Goal: Information Seeking & Learning: Check status

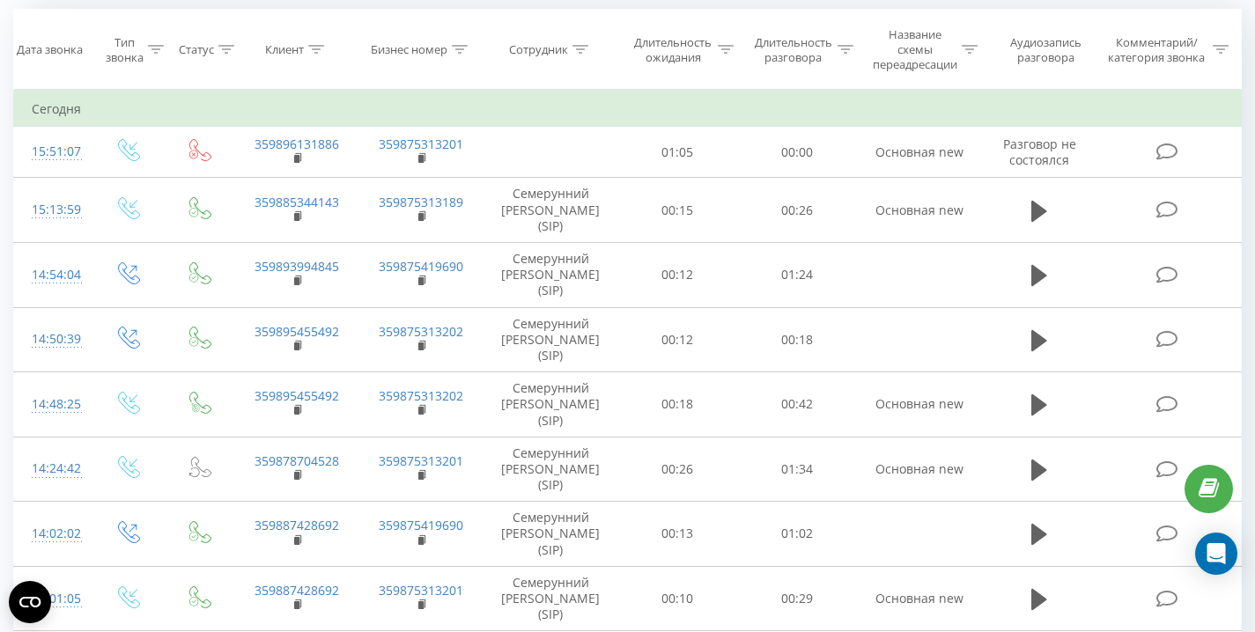
scroll to position [361, 0]
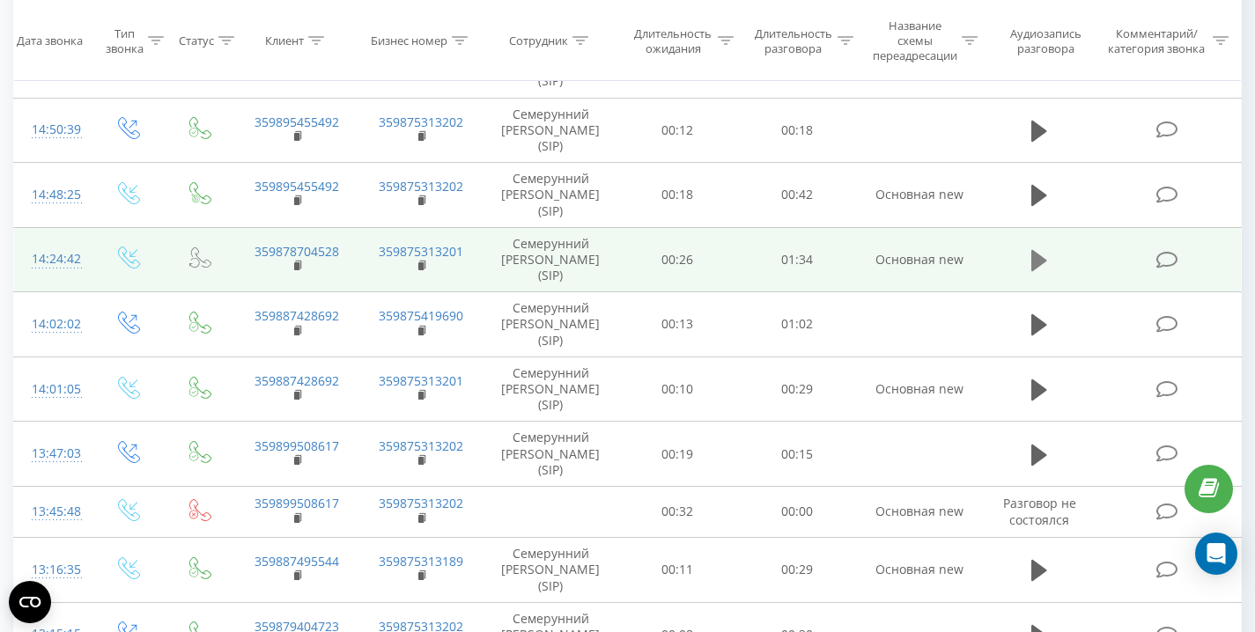
click at [1037, 260] on icon at bounding box center [1039, 260] width 16 height 21
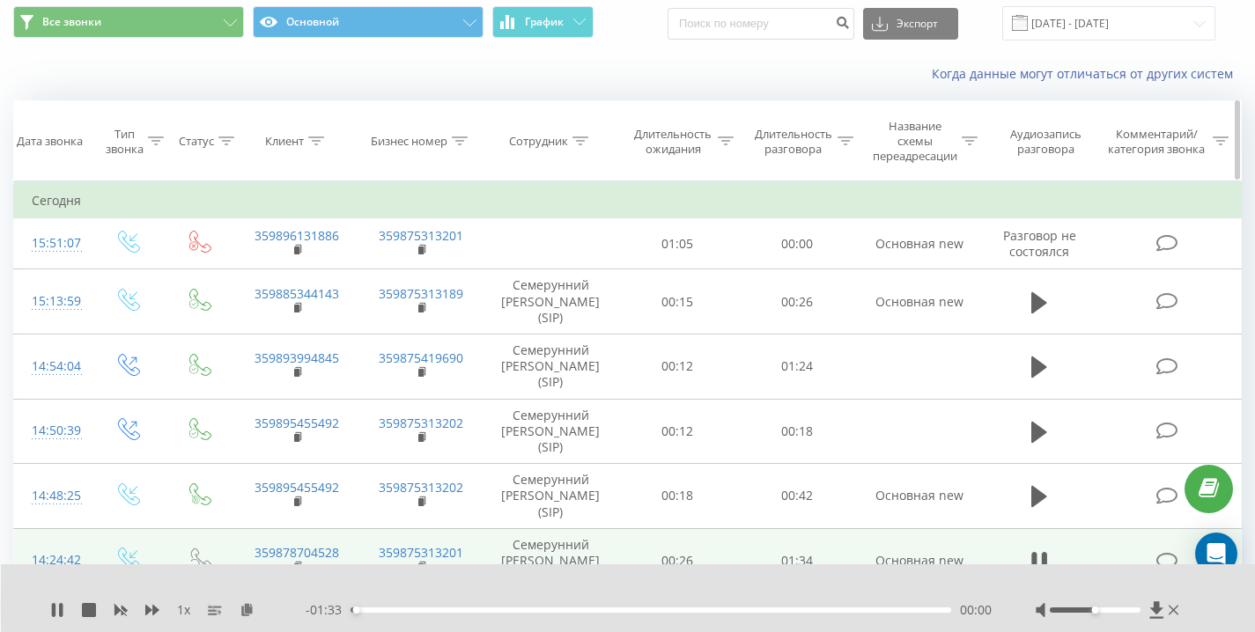
scroll to position [92, 0]
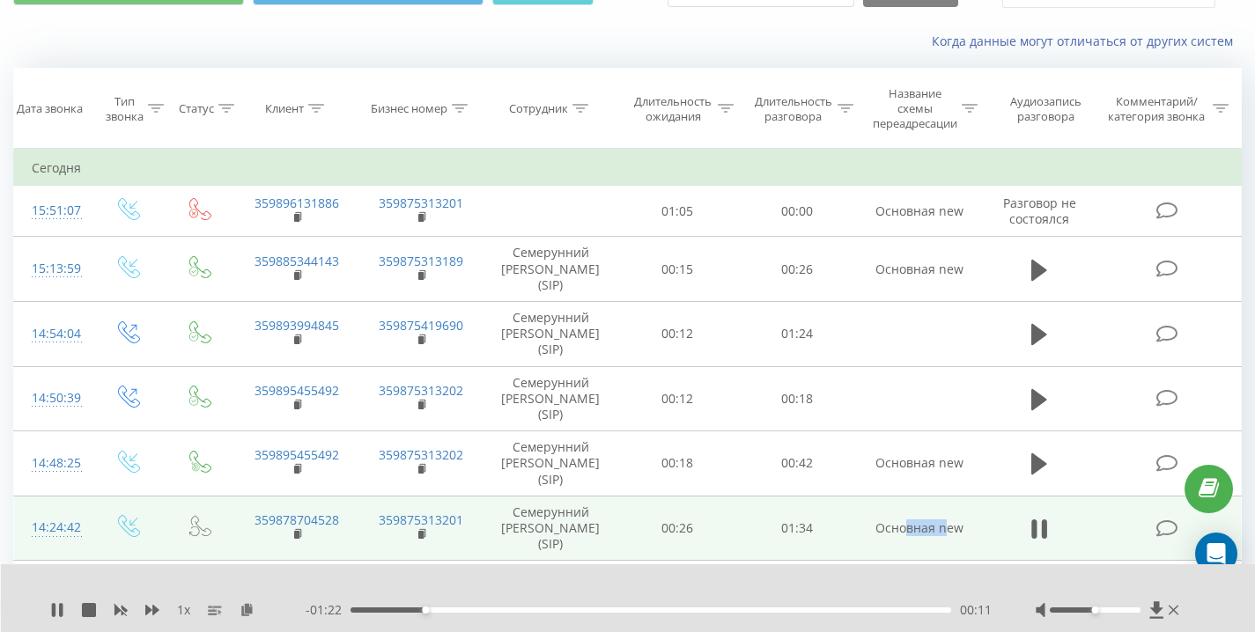
drag, startPoint x: 913, startPoint y: 528, endPoint x: 953, endPoint y: 526, distance: 39.7
click at [951, 526] on td "Основная new" at bounding box center [919, 528] width 125 height 65
click at [953, 526] on td "Основная new" at bounding box center [919, 528] width 125 height 65
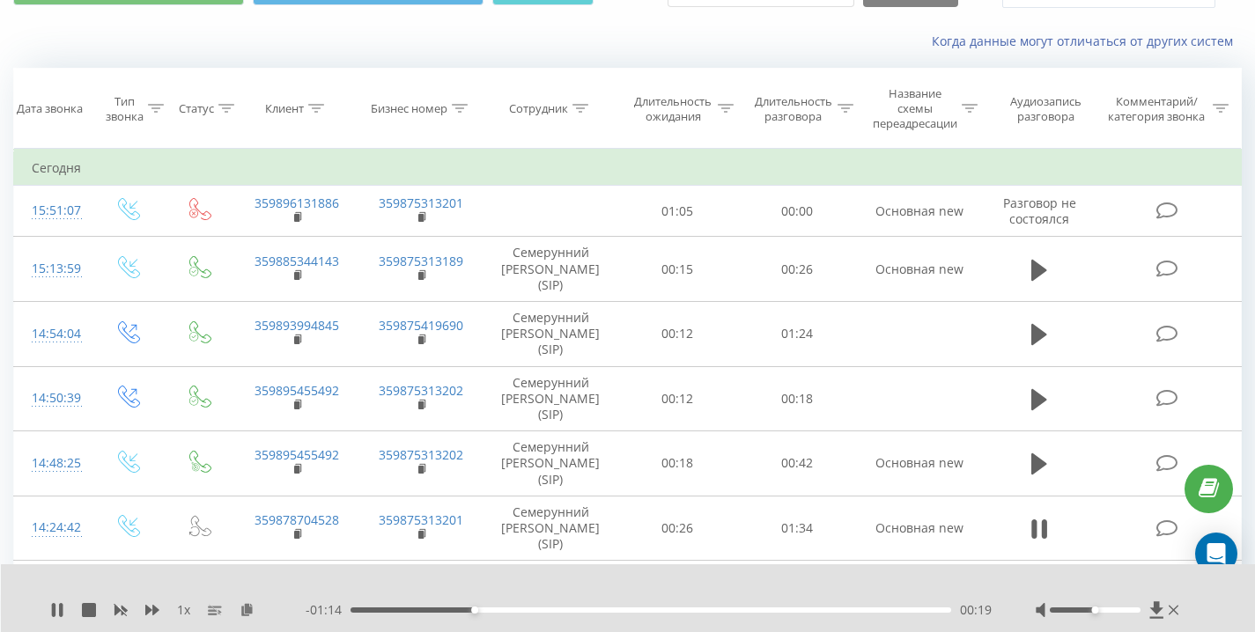
click at [444, 55] on div "Когда данные могут отличаться от других систем" at bounding box center [627, 41] width 1253 height 42
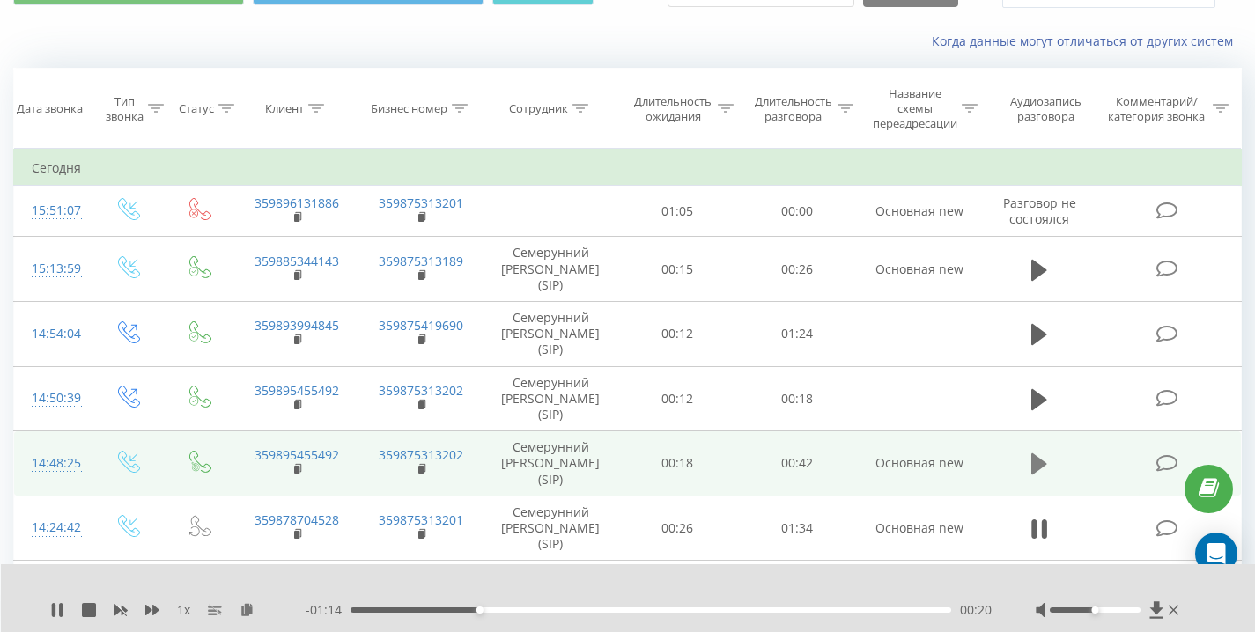
click at [1028, 466] on button at bounding box center [1039, 464] width 26 height 26
click at [299, 468] on rect at bounding box center [296, 470] width 5 height 8
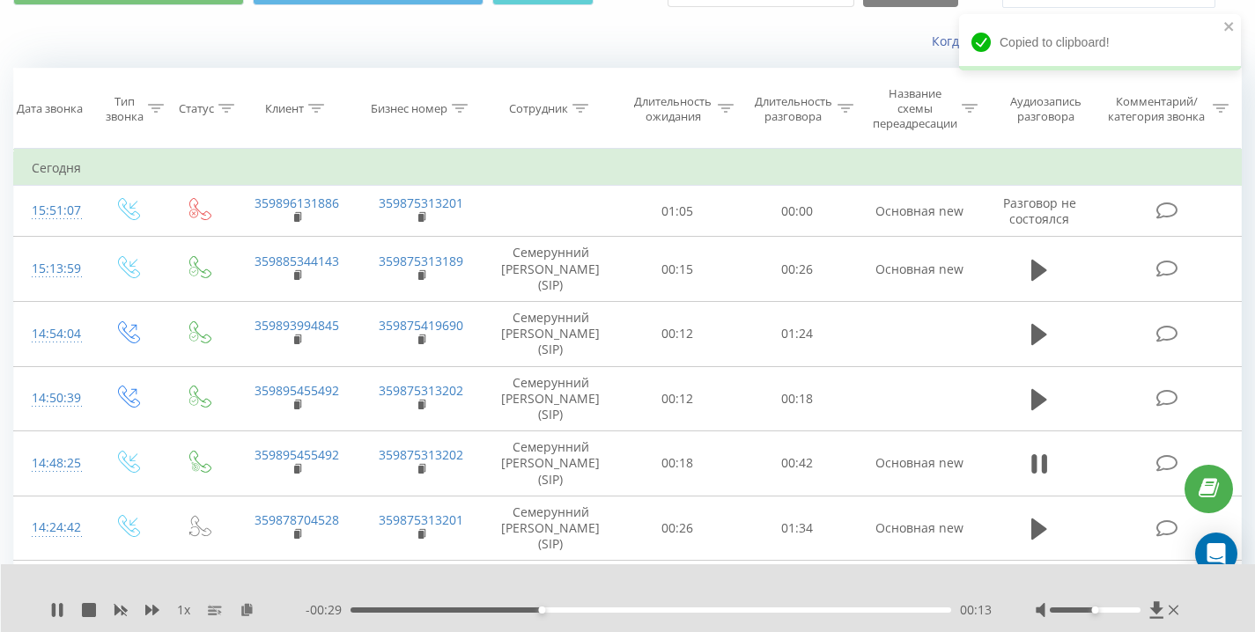
click at [313, 39] on div "Когда данные могут отличаться от других систем" at bounding box center [627, 41] width 1253 height 42
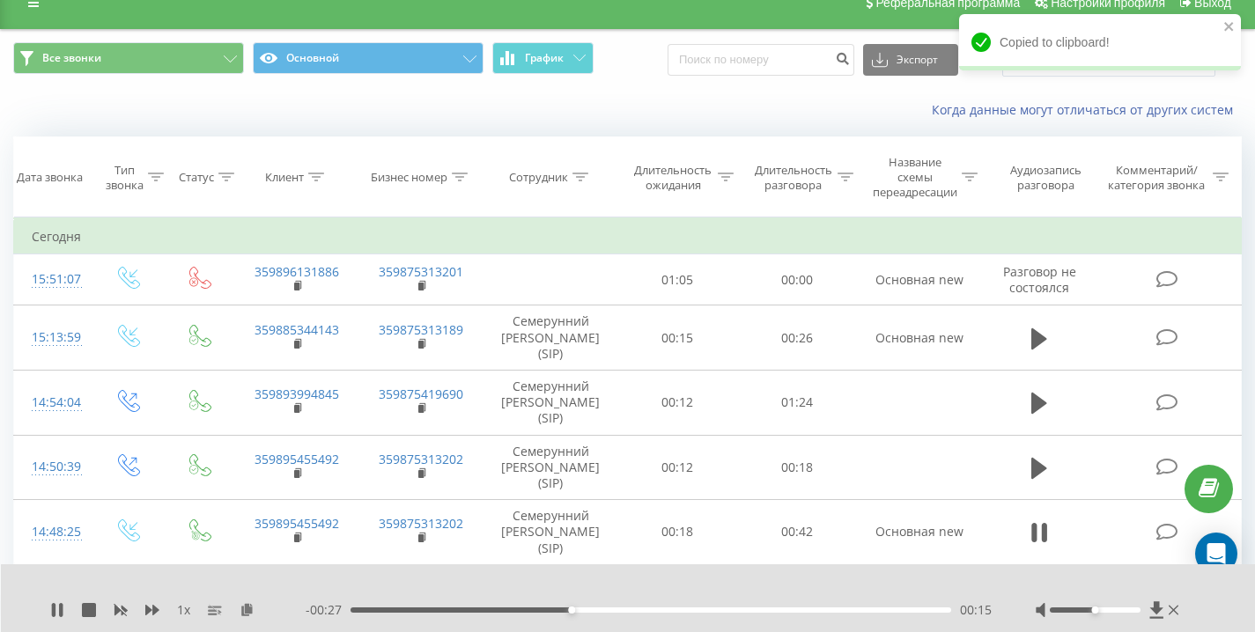
scroll to position [27, 0]
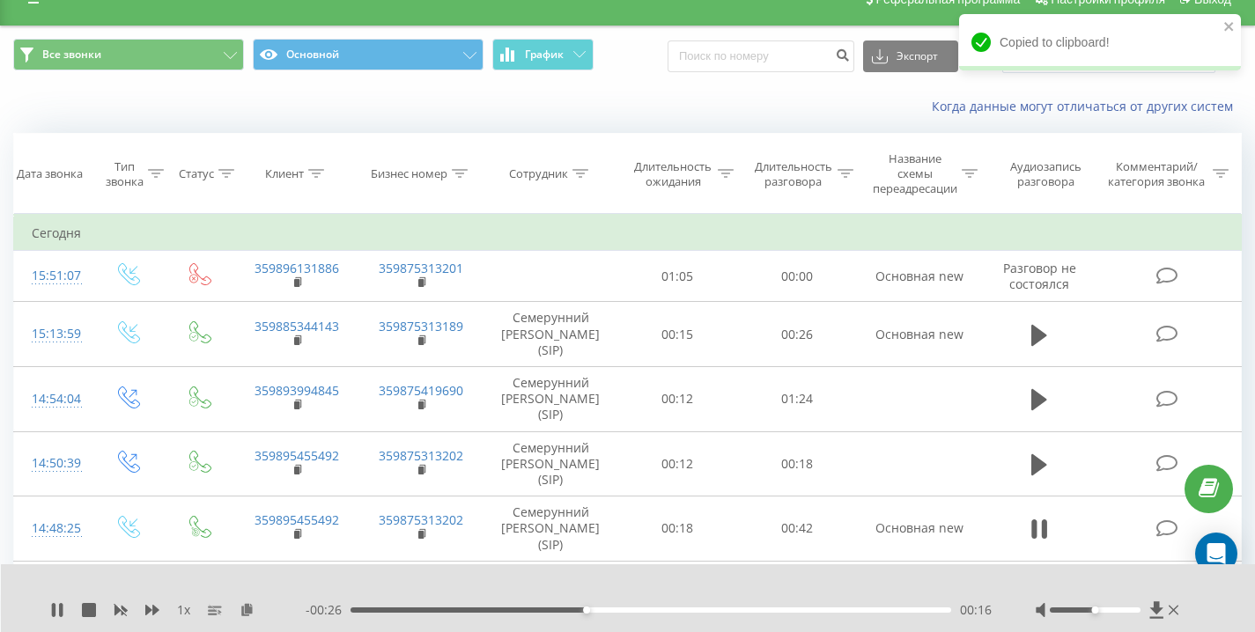
click at [350, 105] on div "Когда данные могут отличаться от других систем" at bounding box center [627, 106] width 1253 height 42
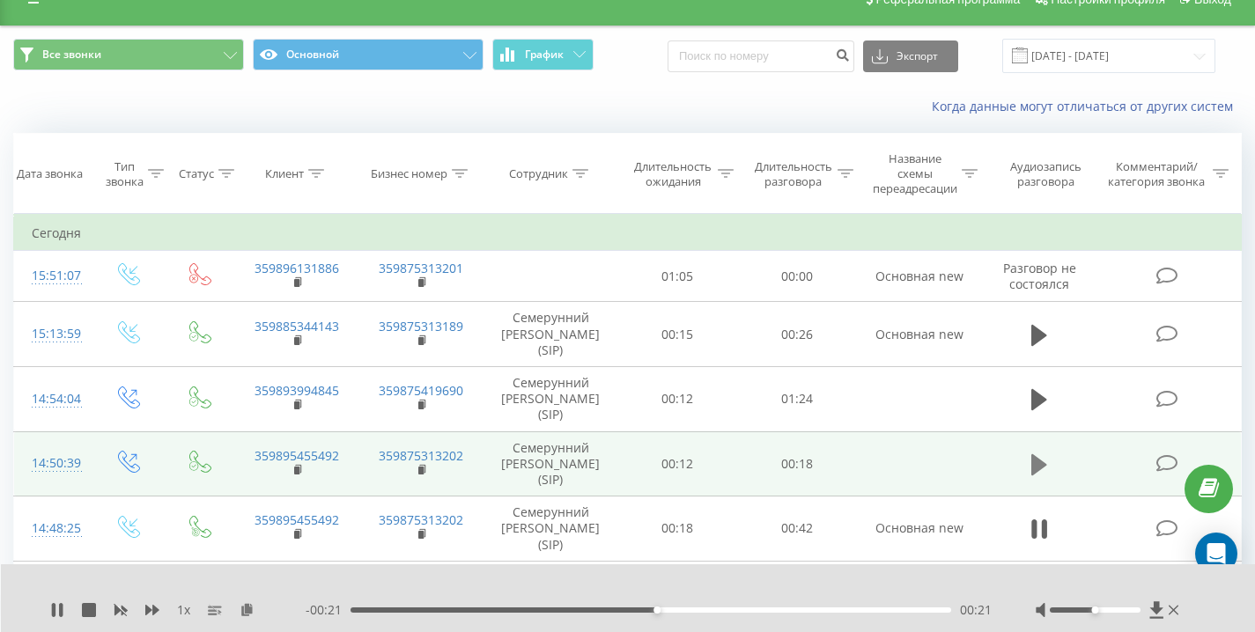
click at [1034, 463] on icon at bounding box center [1039, 464] width 16 height 21
click at [133, 115] on div "Когда данные могут отличаться от других систем" at bounding box center [627, 106] width 1253 height 42
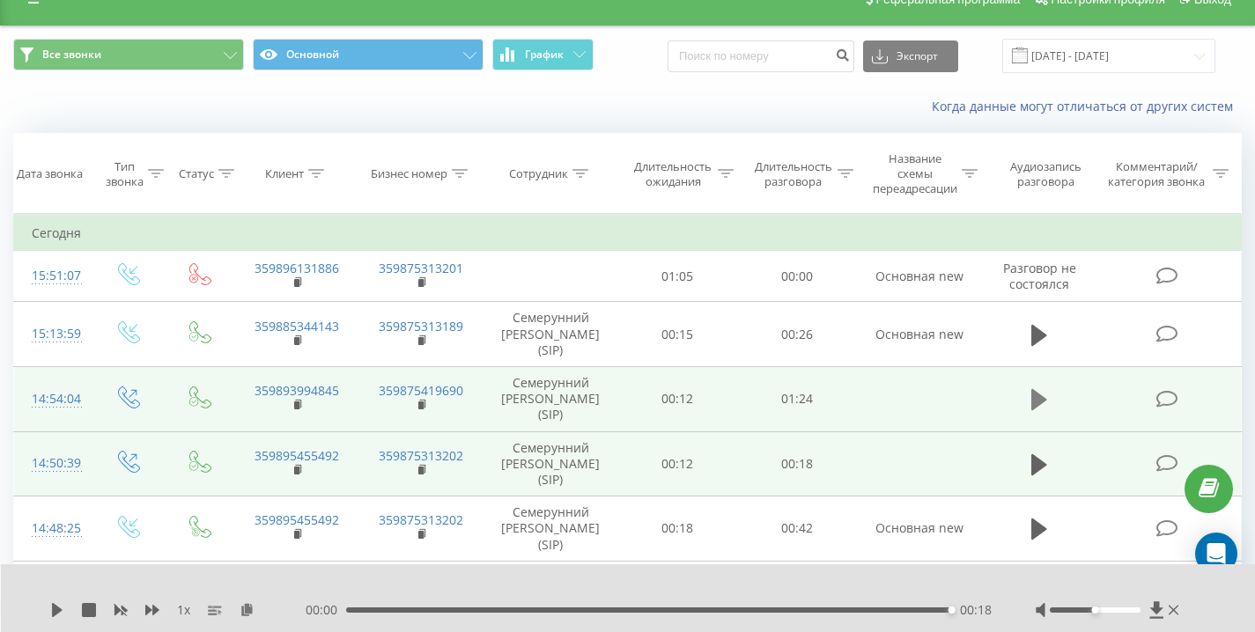
click at [1035, 397] on icon at bounding box center [1039, 399] width 16 height 21
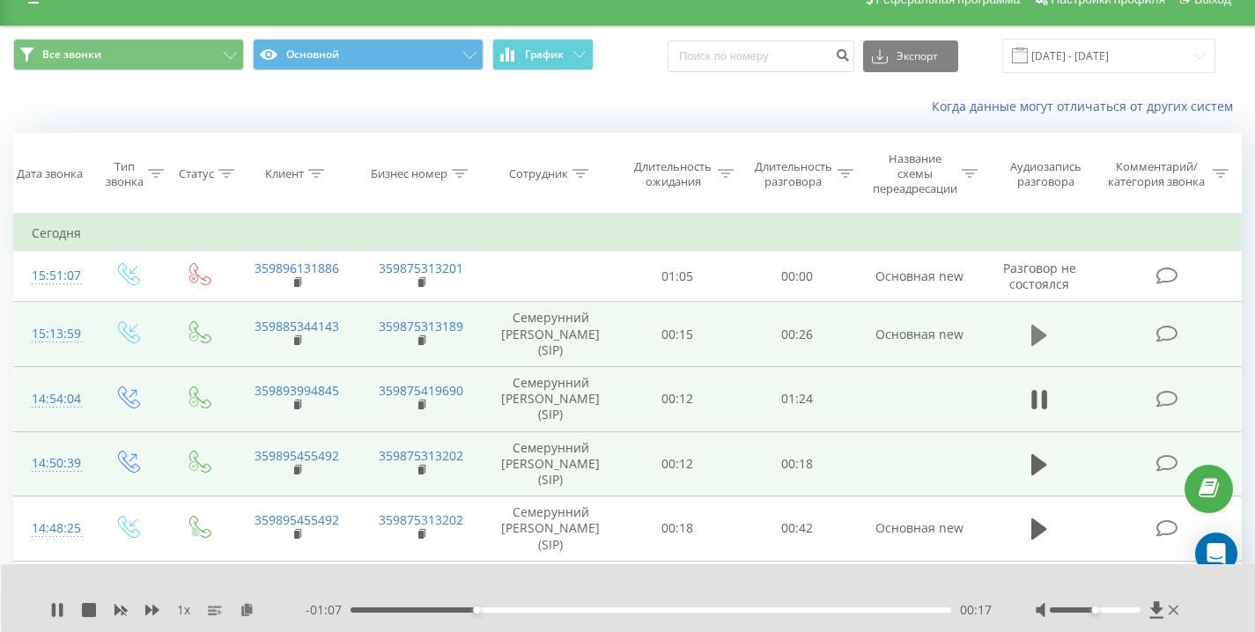
click at [1035, 331] on icon at bounding box center [1039, 334] width 16 height 21
click at [298, 341] on rect at bounding box center [296, 341] width 5 height 8
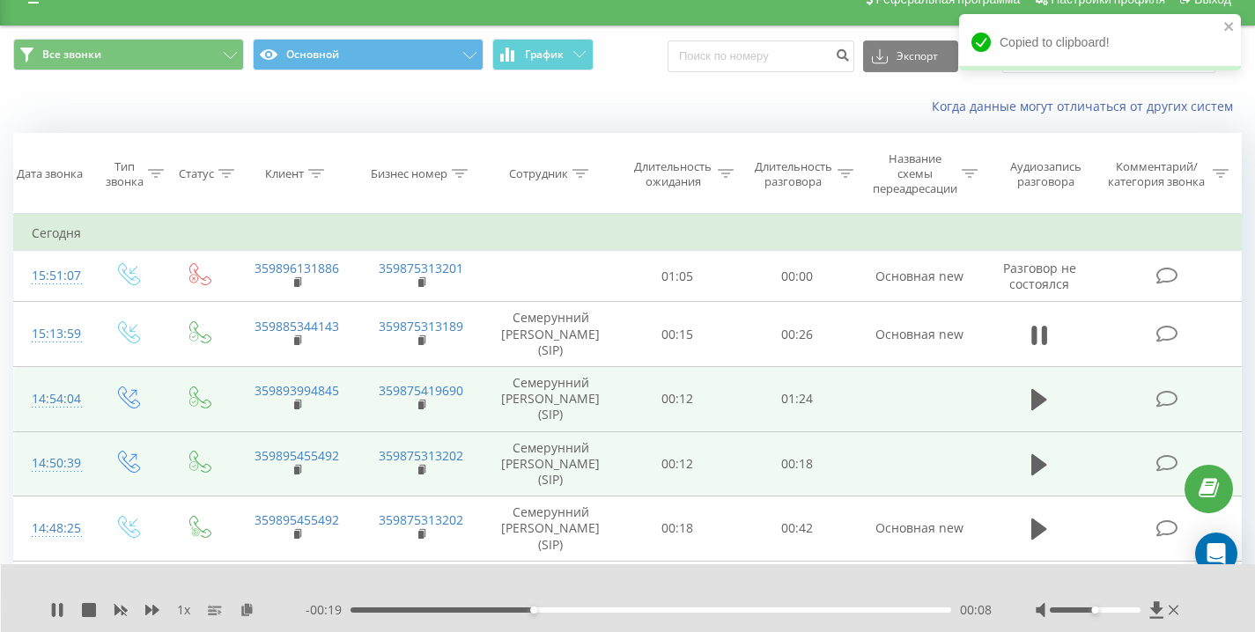
click at [143, 109] on div "Когда данные могут отличаться от других систем" at bounding box center [627, 106] width 1253 height 42
click at [594, 615] on div "- 00:01 00:26 00:26" at bounding box center [649, 610] width 686 height 18
click at [594, 612] on div "00:26" at bounding box center [650, 610] width 601 height 5
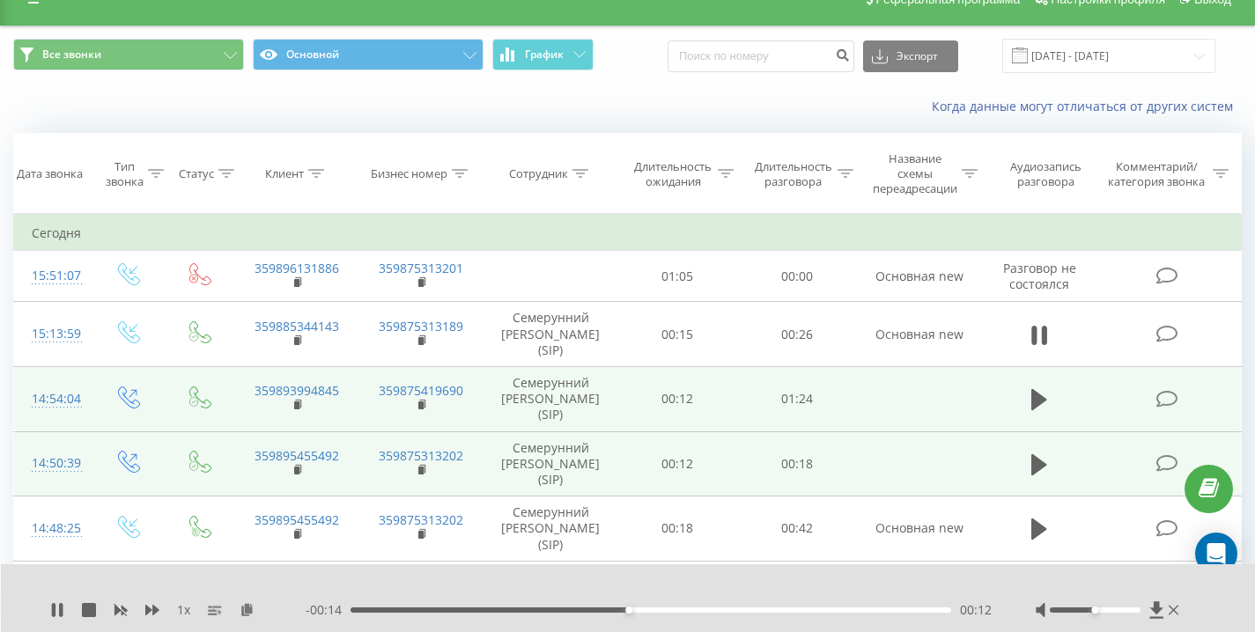
click at [652, 92] on div "Когда данные могут отличаться от других систем" at bounding box center [627, 106] width 1253 height 42
click at [643, 85] on div "Когда данные могут отличаться от других систем" at bounding box center [627, 106] width 1253 height 42
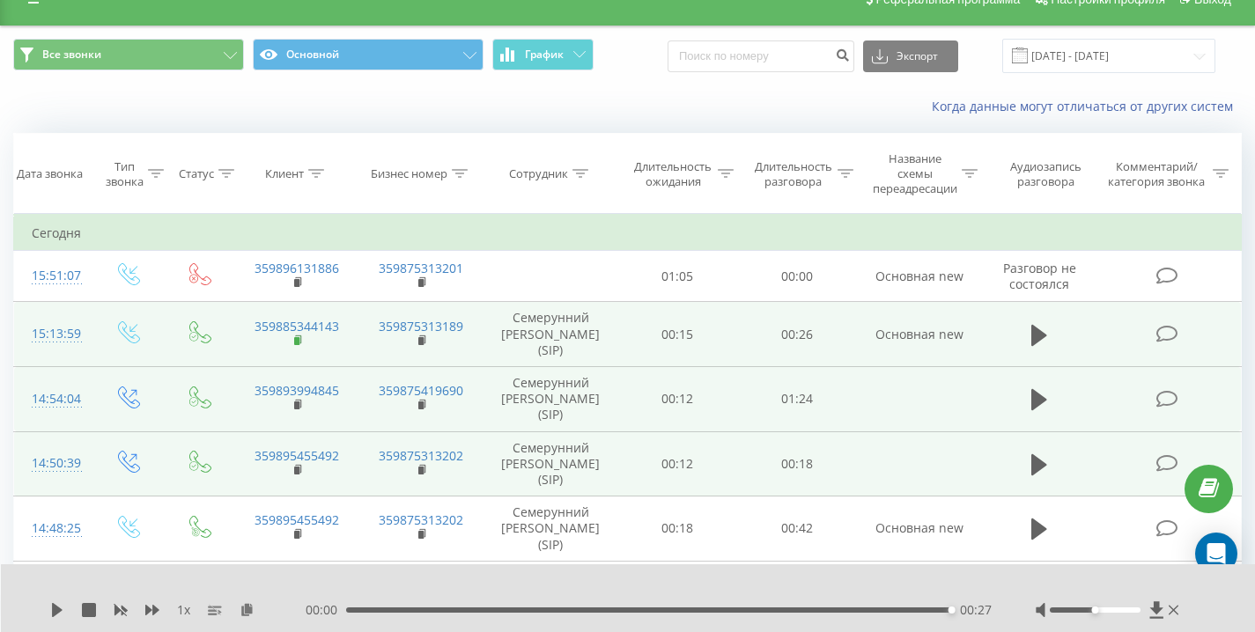
click at [296, 341] on rect at bounding box center [296, 341] width 5 height 8
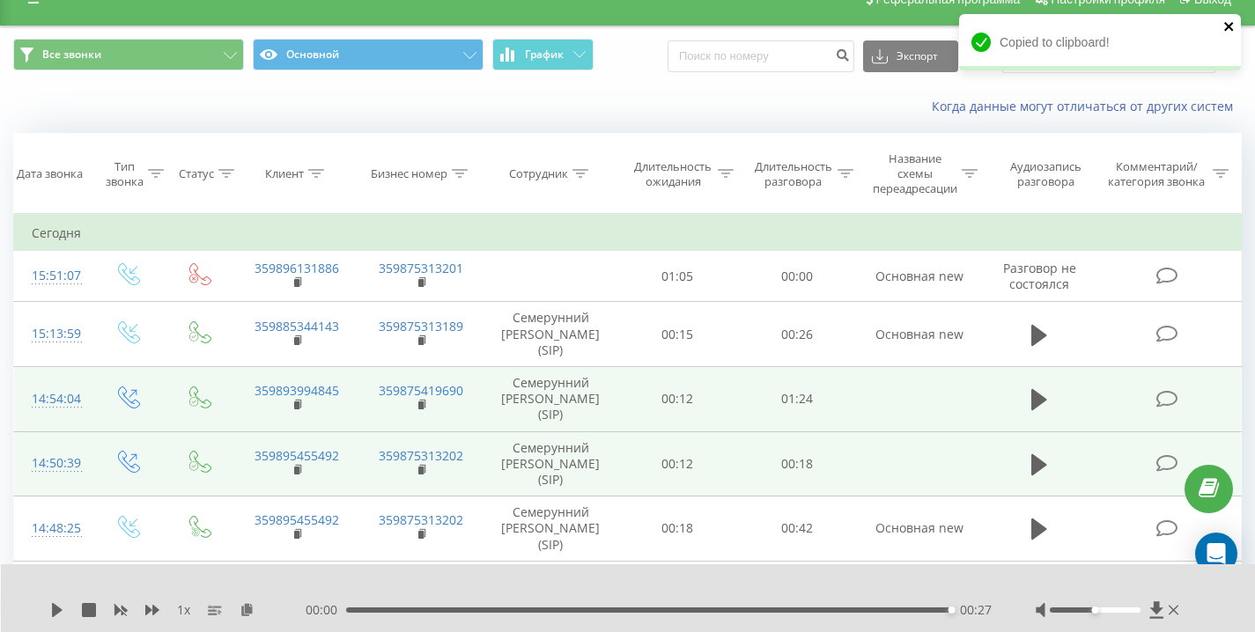
click at [1229, 25] on icon "close" at bounding box center [1228, 26] width 9 height 9
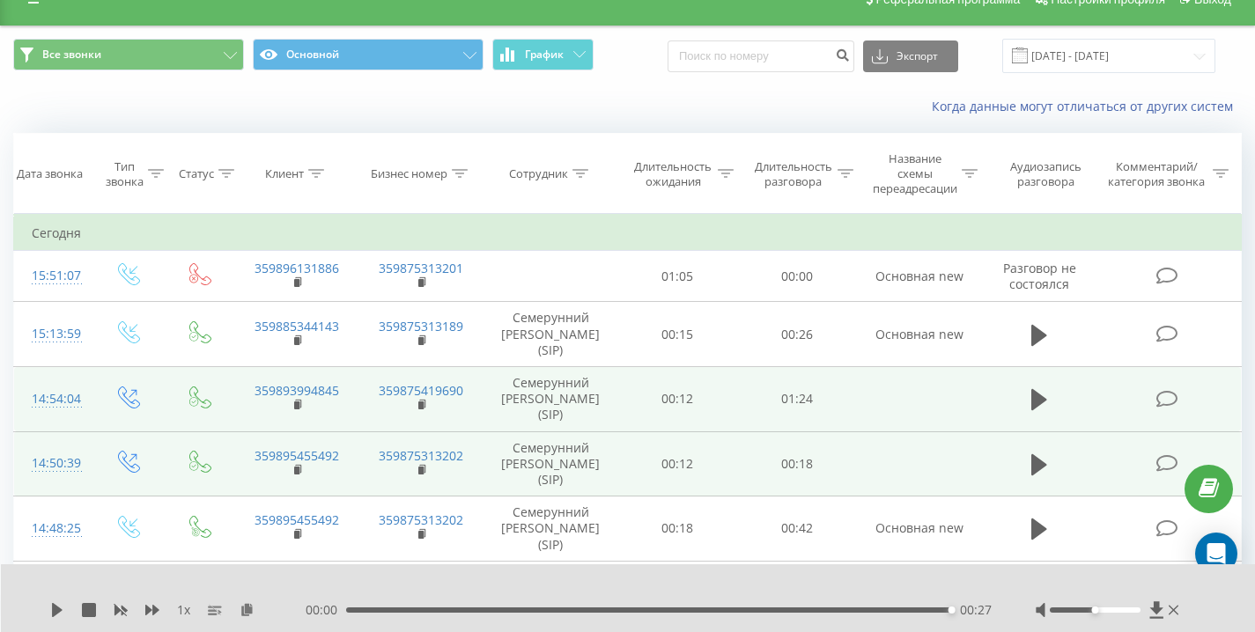
click at [658, 74] on div "Все звонки Основной График Экспорт .csv .xls .xlsx 19.09.2025 - 19.09.2025" at bounding box center [627, 55] width 1253 height 59
click at [368, 115] on div "Когда данные могут отличаться от других систем" at bounding box center [627, 106] width 1253 height 42
click at [604, 75] on div "Все звонки Основной График Экспорт .csv .xls .xlsx 19.09.2025 - 19.09.2025" at bounding box center [627, 55] width 1253 height 59
click at [622, 92] on div "Когда данные могут отличаться от других систем" at bounding box center [627, 106] width 1253 height 42
click at [621, 87] on div "Когда данные могут отличаться от других систем" at bounding box center [627, 106] width 1253 height 42
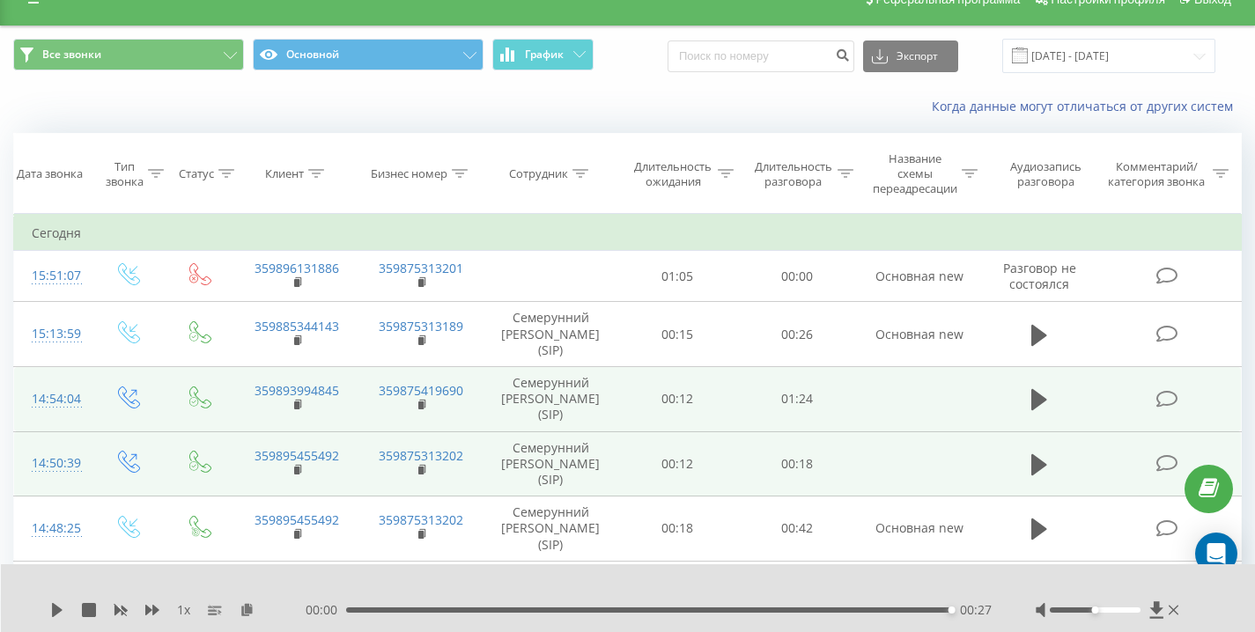
click at [633, 93] on div "Когда данные могут отличаться от других систем" at bounding box center [627, 106] width 1253 height 42
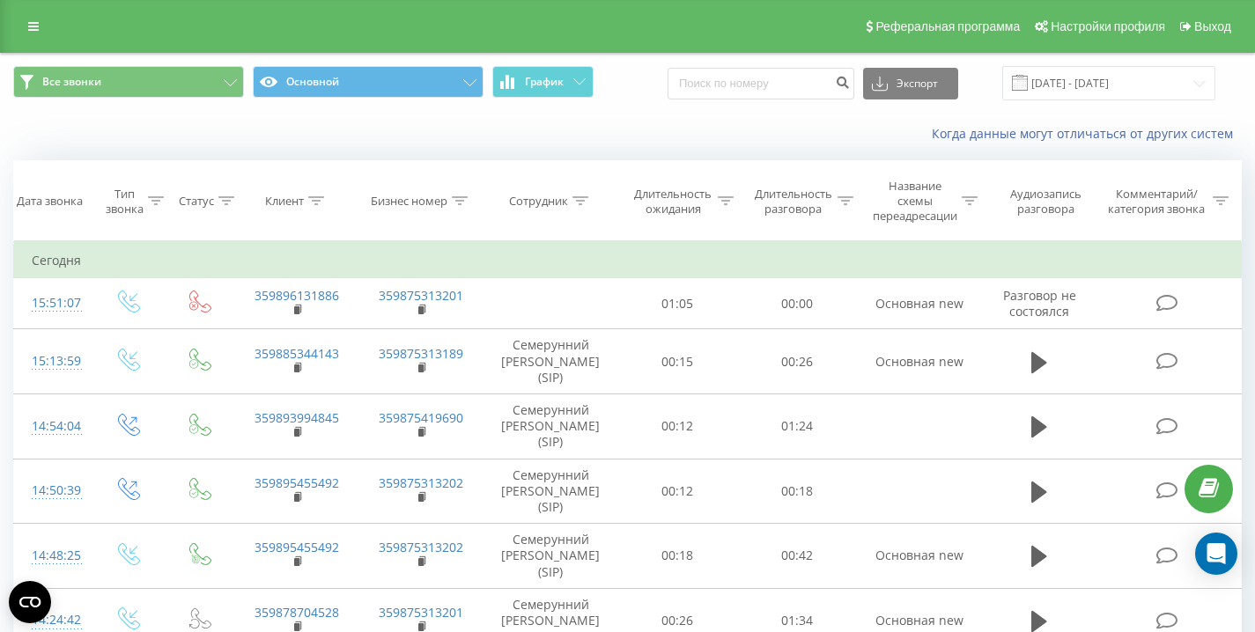
click at [655, 110] on div "Все звонки Основной График Экспорт .csv .xls .xlsx 19.09.2025 - 19.09.2025" at bounding box center [627, 83] width 1253 height 59
click at [140, 146] on div "Когда данные могут отличаться от других систем" at bounding box center [627, 134] width 1253 height 42
click at [141, 144] on div "Когда данные могут отличаться от других систем" at bounding box center [627, 134] width 1253 height 42
